Goal: Task Accomplishment & Management: Use online tool/utility

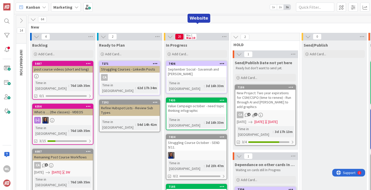
scroll to position [646, 0]
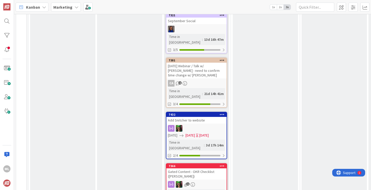
click at [66, 6] on b "Marketing" at bounding box center [62, 7] width 19 height 5
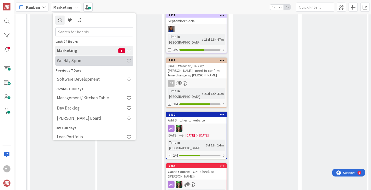
click at [79, 61] on h4 "Weekly Sprint" at bounding box center [91, 60] width 69 height 5
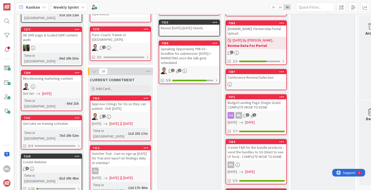
scroll to position [112, 66]
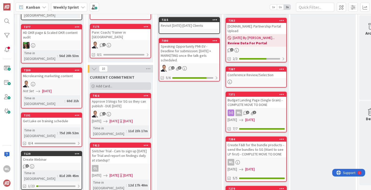
click at [110, 84] on span "Add Card..." at bounding box center [104, 86] width 16 height 5
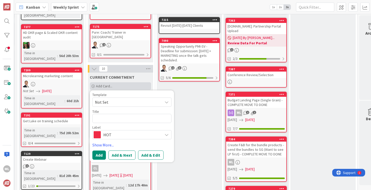
type textarea "x"
type textarea "M"
type textarea "x"
type textarea "Mi"
type textarea "x"
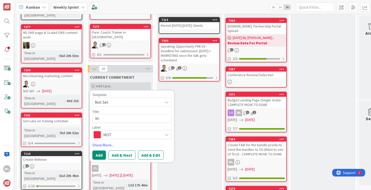
type textarea "Mil"
type textarea "x"
type textarea "Mill"
type textarea "x"
type textarea "Mille"
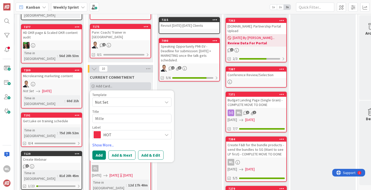
type textarea "x"
type textarea "[PERSON_NAME]"
type textarea "x"
type textarea "[PERSON_NAME]"
type textarea "x"
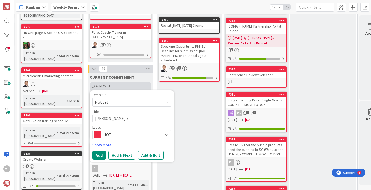
type textarea "[PERSON_NAME] 7"
type textarea "x"
type textarea "[PERSON_NAME] 7 L"
type textarea "x"
type textarea "[PERSON_NAME] 7"
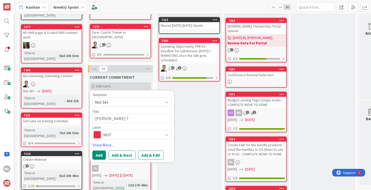
type textarea "x"
type textarea "[PERSON_NAME] 7"
type textarea "x"
type textarea "[PERSON_NAME]"
type textarea "x"
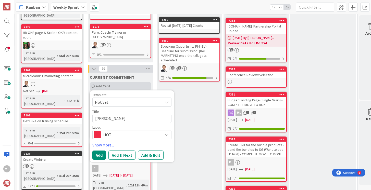
type textarea "[PERSON_NAME] &"
type textarea "x"
type textarea "[PERSON_NAME] &"
type textarea "x"
type textarea "[PERSON_NAME] & L"
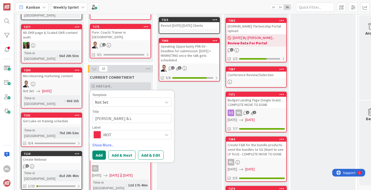
type textarea "x"
type textarea "[PERSON_NAME] & [PERSON_NAME]"
type textarea "x"
type textarea "[PERSON_NAME] & Lux"
type textarea "x"
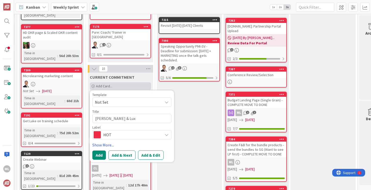
type textarea "[PERSON_NAME] & Lux"
type textarea "x"
type textarea "[PERSON_NAME] & Lux R"
type textarea "x"
type textarea "[PERSON_NAME] & Lux Re"
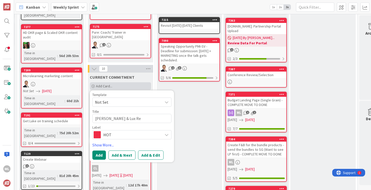
type textarea "x"
type textarea "[PERSON_NAME] & Lux Res"
type textarea "x"
type textarea "[PERSON_NAME] & Lux Rese"
type textarea "x"
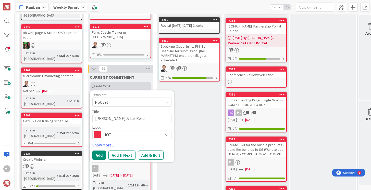
type textarea "[PERSON_NAME] & Lux [PERSON_NAME]"
type textarea "x"
type textarea "[PERSON_NAME] & Lux Reserv"
type textarea "x"
type textarea "[PERSON_NAME] & Lux Reserva"
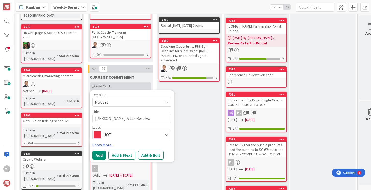
type textarea "x"
type textarea "[PERSON_NAME] & Lux Reservat"
type textarea "x"
type textarea "[PERSON_NAME] & Lux Reservati"
type textarea "x"
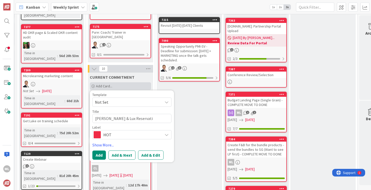
type textarea "[PERSON_NAME] & Lux Reservatio"
type textarea "x"
type textarea "[PERSON_NAME] & Lux Reservation"
type textarea "x"
type textarea "[PERSON_NAME] & Lux Reservation"
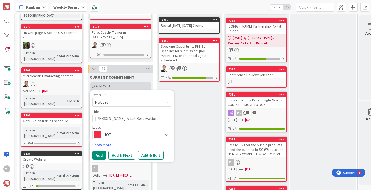
type textarea "x"
type textarea "[PERSON_NAME] & Lux Reservation Fi"
type textarea "x"
type textarea "[PERSON_NAME] & Lux Reservation Fin"
type textarea "x"
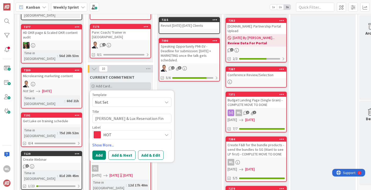
type textarea "[PERSON_NAME] & Lux Reservation Fina"
type textarea "x"
type textarea "[PERSON_NAME] & Lux Reservation Final"
type textarea "x"
type textarea "[PERSON_NAME] & Lux Reservation Finali"
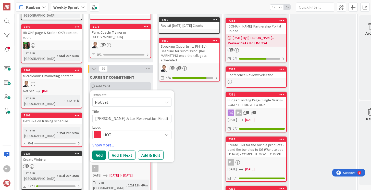
type textarea "x"
type textarea "[PERSON_NAME] & Lux Reservation Finaliz"
type textarea "x"
type textarea "[PERSON_NAME] & Lux Reservation Finalizi"
type textarea "x"
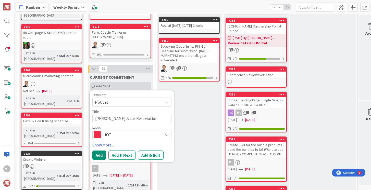
type textarea "[PERSON_NAME] & Lux Reservation Finalizin"
type textarea "x"
type textarea "[PERSON_NAME] & Lux Reservation Finalizing"
drag, startPoint x: 116, startPoint y: 114, endPoint x: 137, endPoint y: 114, distance: 20.9
click at [137, 114] on textarea "[PERSON_NAME] & Lux Reservation Finalizing" at bounding box center [131, 118] width 79 height 9
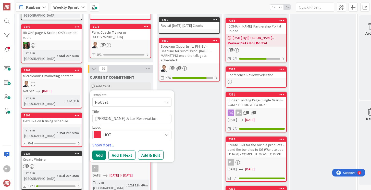
type textarea "x"
type textarea "[PERSON_NAME] & Lux EFinalizing"
type textarea "x"
type textarea "[PERSON_NAME] & Lux EvFinalizing"
type textarea "x"
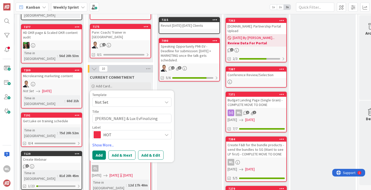
type textarea "[PERSON_NAME] & Lux EveFinalizing"
type textarea "x"
type textarea "[PERSON_NAME] & Lux EvenFinalizing"
type textarea "x"
type textarea "[PERSON_NAME] & Lux EventFinalizing"
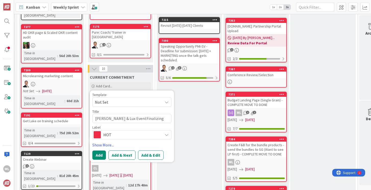
type textarea "x"
type textarea "[PERSON_NAME] & Lux Event Finalizing"
click at [100, 151] on button "Add" at bounding box center [99, 155] width 14 height 9
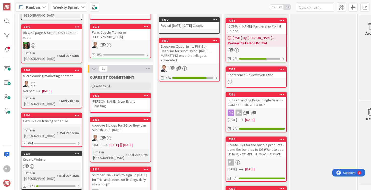
click at [119, 100] on div "[PERSON_NAME] & Lux Event Finalizing" at bounding box center [120, 103] width 60 height 11
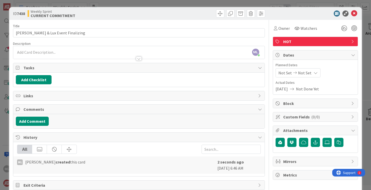
click at [60, 51] on div "ML [PERSON_NAME] just joined" at bounding box center [138, 52] width 251 height 13
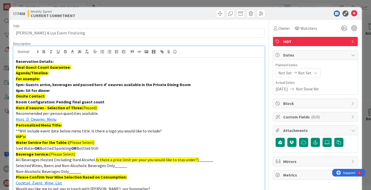
click at [50, 119] on link "Hors_D_Oeuvres_Menu" at bounding box center [36, 119] width 41 height 5
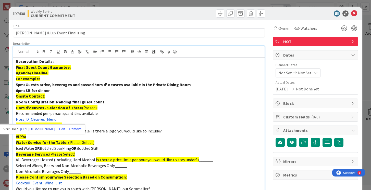
click at [37, 130] on link "[URL][DOMAIN_NAME]" at bounding box center [37, 129] width 35 height 7
click at [142, 106] on p "Hors d’oeuvres - Selection of Three (Passed):" at bounding box center [139, 108] width 246 height 6
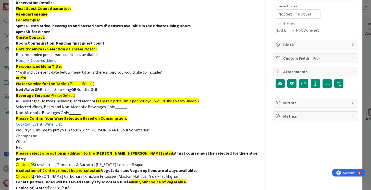
scroll to position [62, 0]
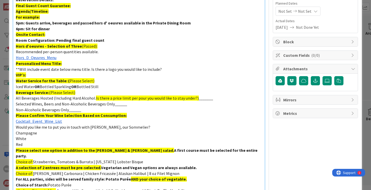
click at [31, 120] on link "Cocktail_Event_Wine_List" at bounding box center [39, 121] width 46 height 5
click at [31, 131] on link "[URL][DOMAIN_NAME]" at bounding box center [37, 131] width 35 height 7
